Goal: Task Accomplishment & Management: Manage account settings

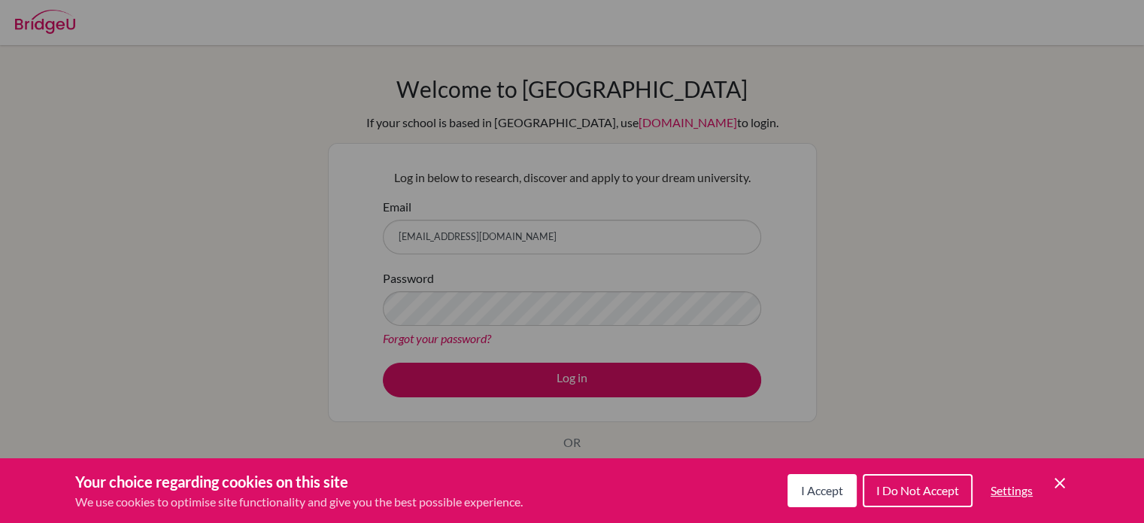
click at [564, 372] on div "Cookie Preferences" at bounding box center [572, 261] width 1144 height 523
click at [1077, 502] on div "Your choice regarding cookies on this site We use cookies to optimise site func…" at bounding box center [572, 490] width 1144 height 65
click at [1068, 485] on div "Your choice regarding cookies on this site We use cookies to optimise site func…" at bounding box center [572, 490] width 1144 height 65
click at [1058, 489] on icon "Cookie Control Close Icon" at bounding box center [1060, 483] width 18 height 18
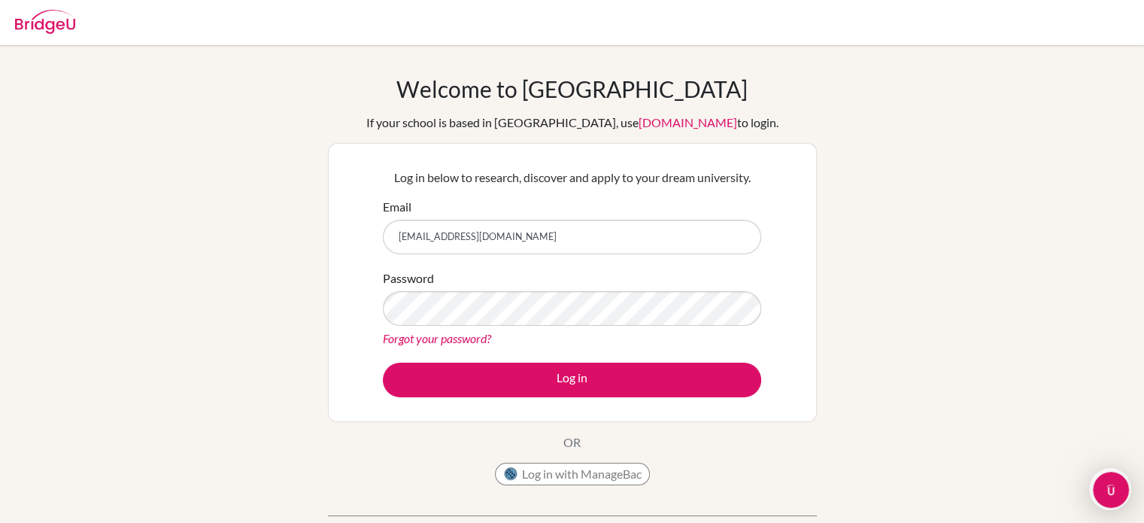
click at [463, 339] on link "Forgot your password?" at bounding box center [437, 338] width 108 height 14
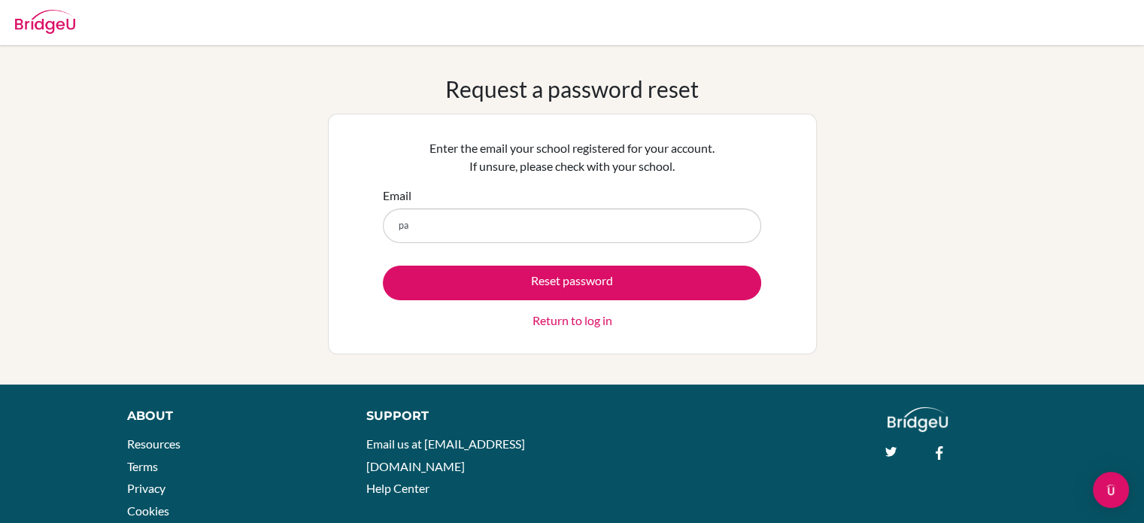
type input "paulinalopez@student.esmv.edu.hn"
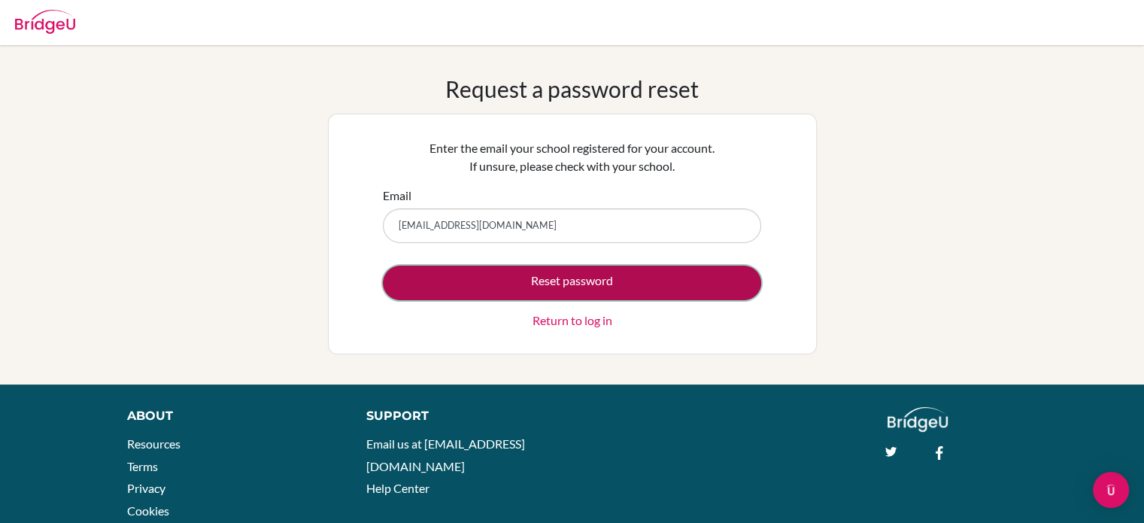
click at [651, 287] on button "Reset password" at bounding box center [572, 282] width 378 height 35
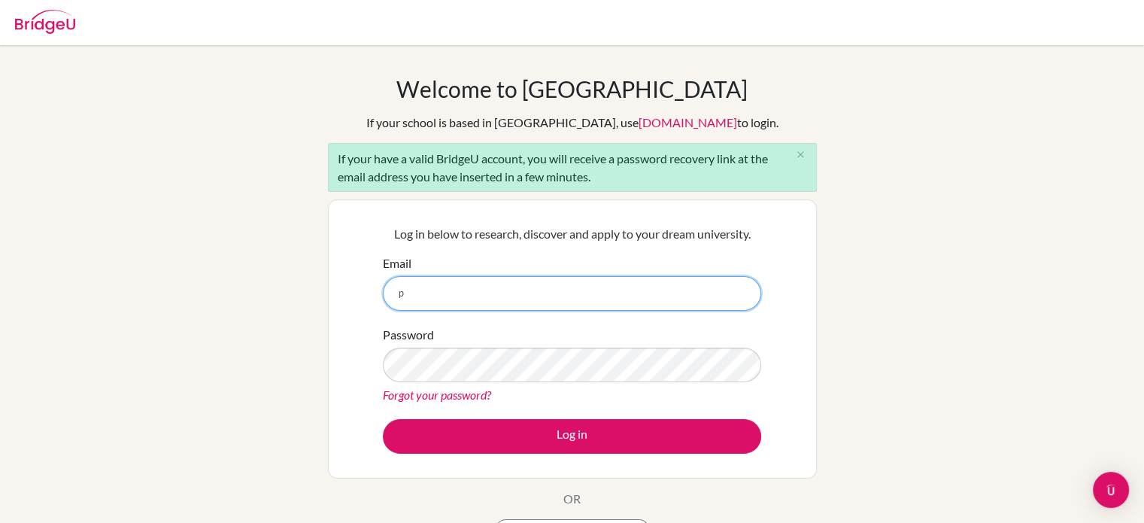
type input "paulinalopez@student.esmv.edu.hn"
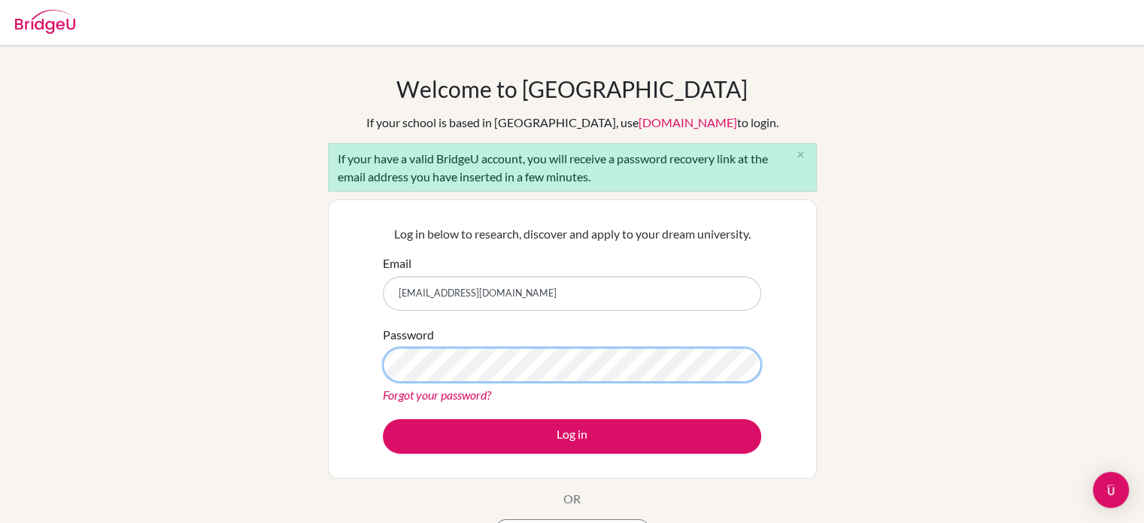
click at [383, 419] on button "Log in" at bounding box center [572, 436] width 378 height 35
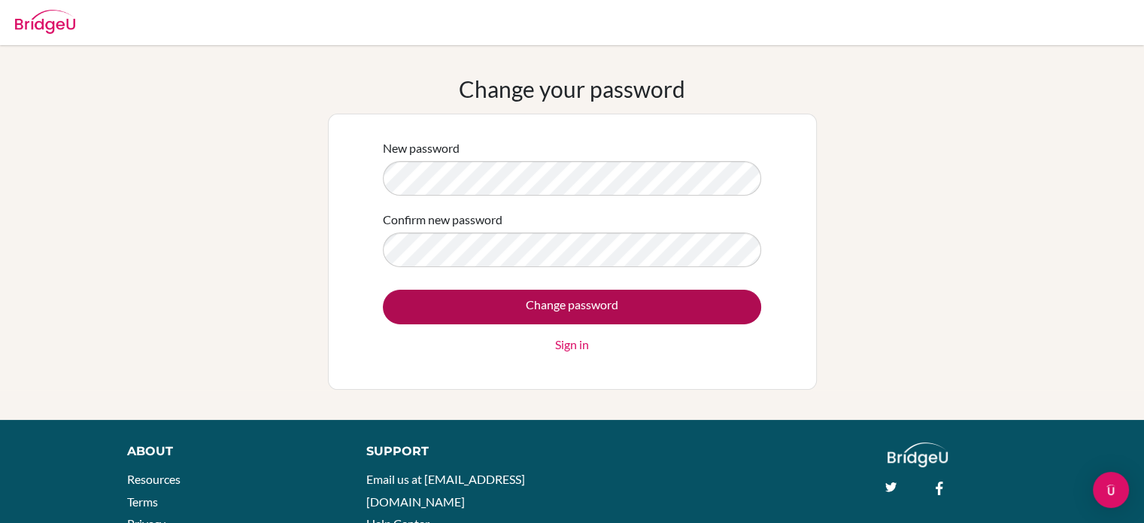
click at [635, 320] on input "Change password" at bounding box center [572, 307] width 378 height 35
